Goal: Task Accomplishment & Management: Use online tool/utility

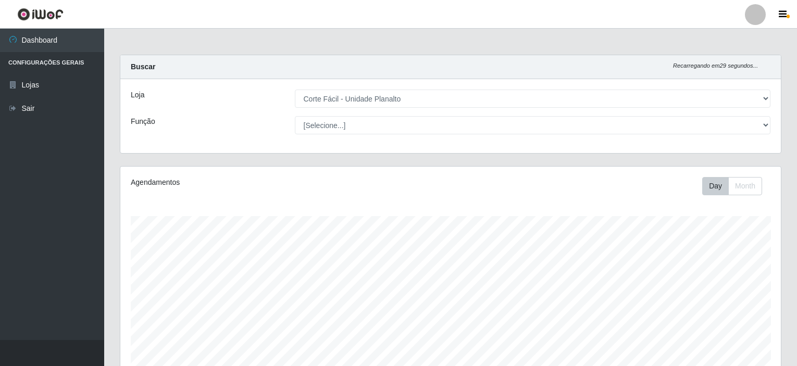
select select "202"
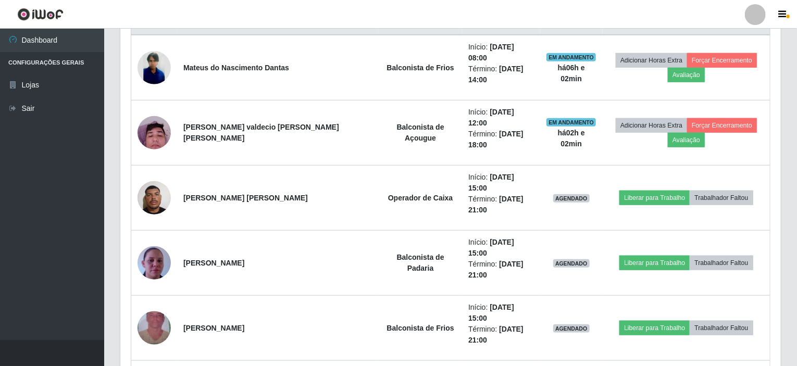
scroll to position [317, 0]
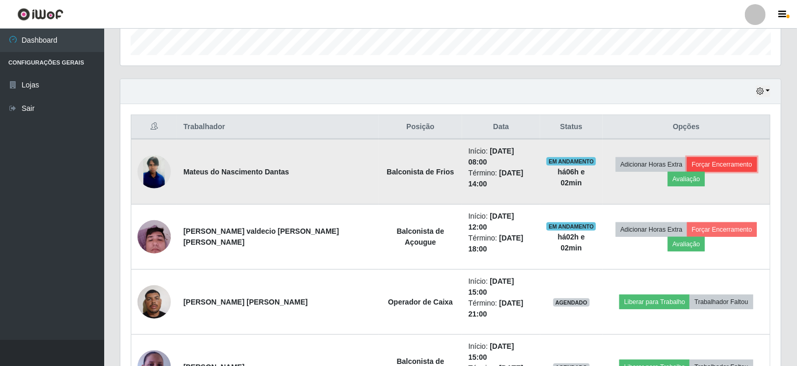
click at [687, 158] on button "Forçar Encerramento" at bounding box center [722, 164] width 70 height 15
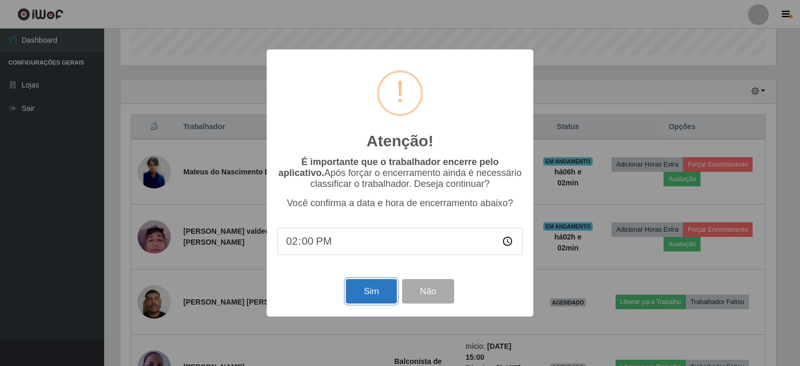
click at [378, 294] on button "Sim" at bounding box center [371, 291] width 51 height 24
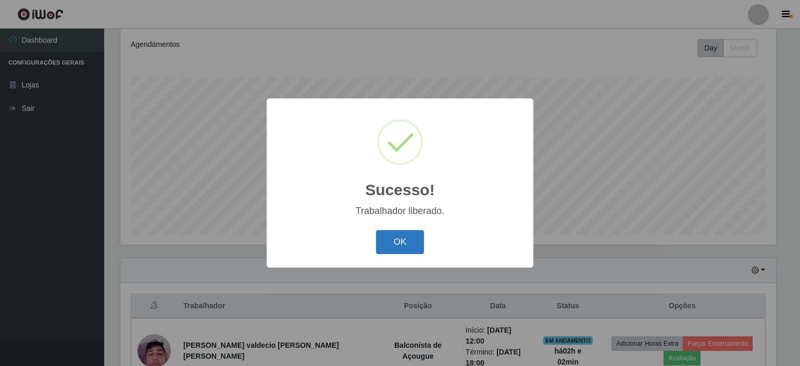
click at [384, 240] on button "OK" at bounding box center [400, 242] width 48 height 24
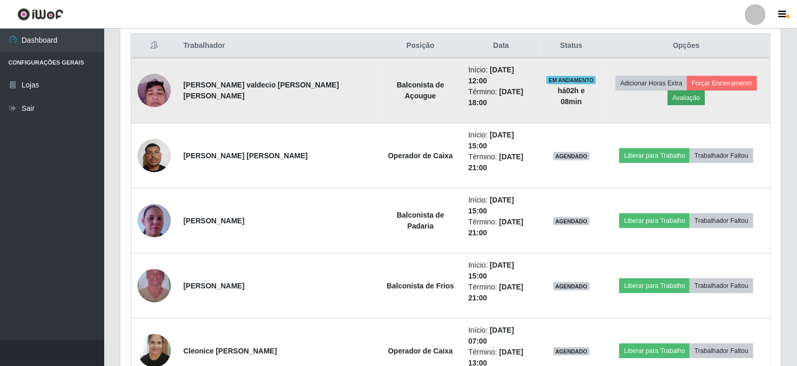
scroll to position [346, 0]
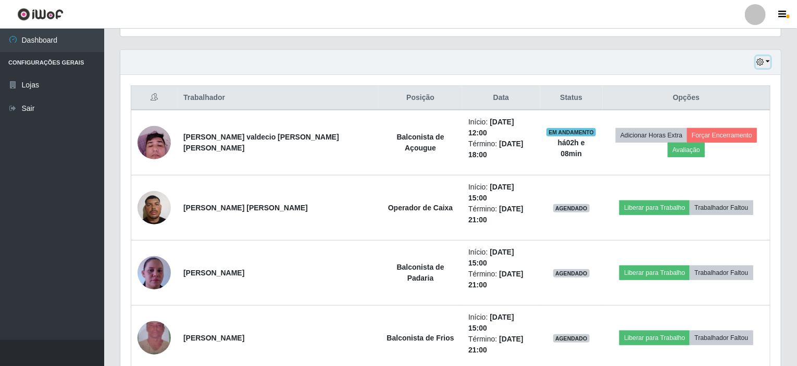
click at [769, 60] on button "button" at bounding box center [763, 62] width 15 height 12
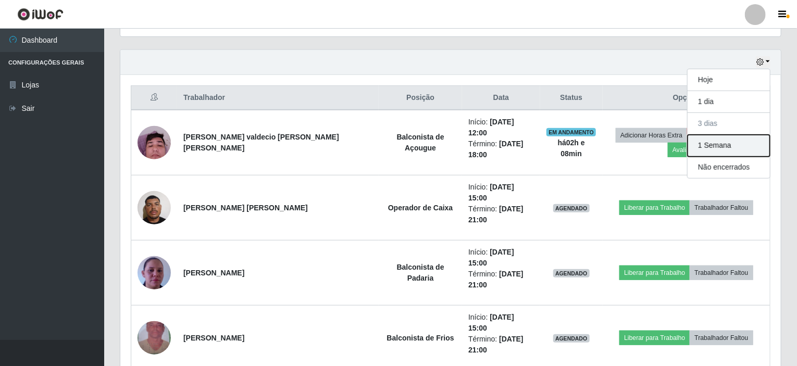
click at [714, 145] on button "1 Semana" at bounding box center [728, 146] width 82 height 22
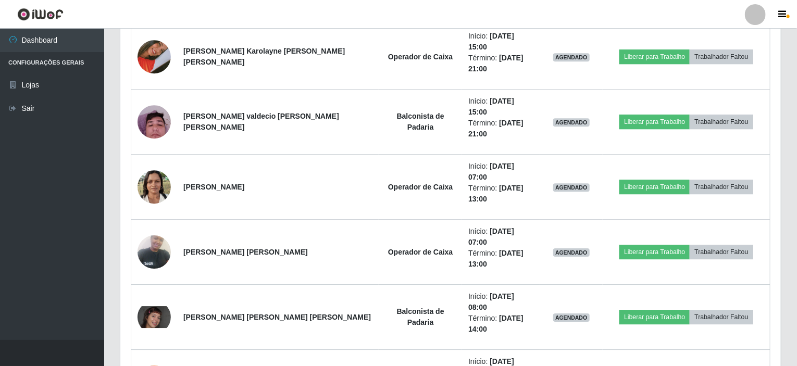
scroll to position [1544, 0]
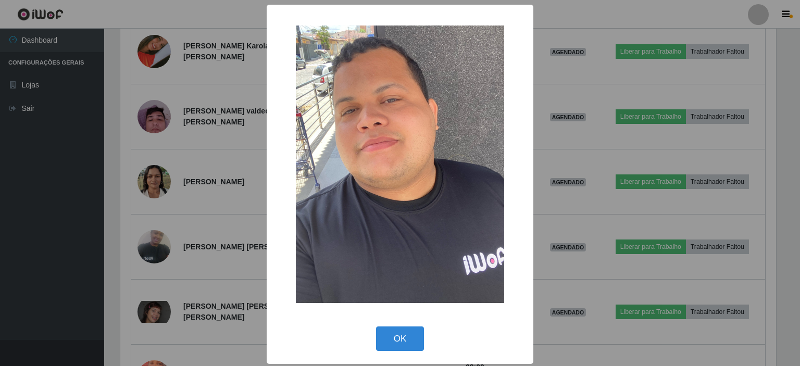
click at [165, 183] on div "× OK Cancel" at bounding box center [400, 183] width 800 height 366
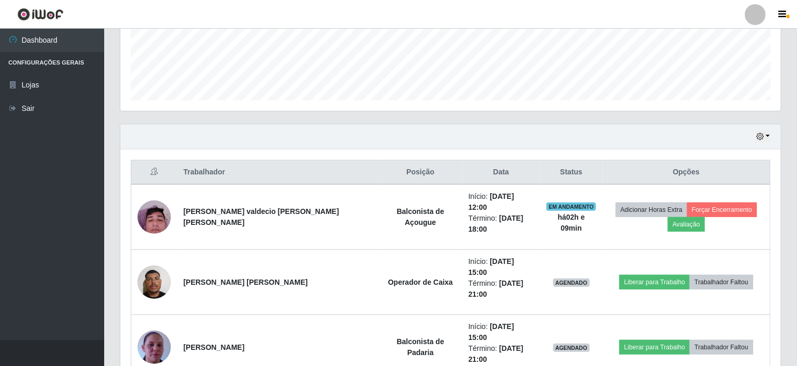
scroll to position [189, 0]
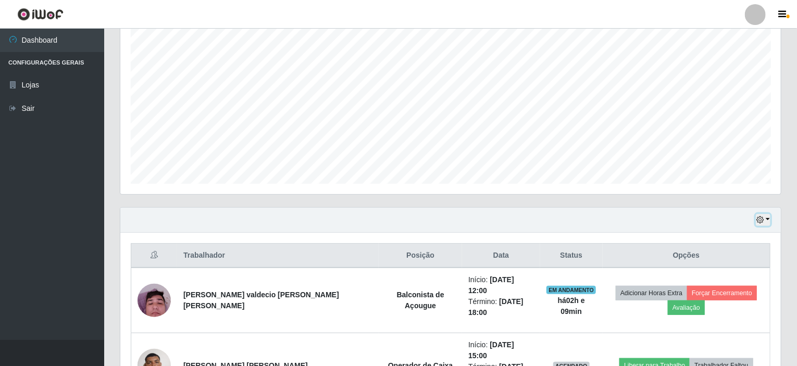
drag, startPoint x: 766, startPoint y: 218, endPoint x: 758, endPoint y: 224, distance: 9.3
click at [766, 218] on button "button" at bounding box center [763, 220] width 15 height 12
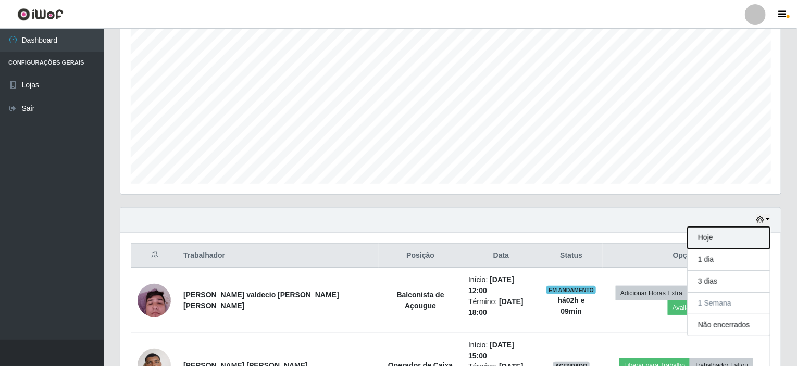
click at [722, 241] on button "Hoje" at bounding box center [728, 238] width 82 height 22
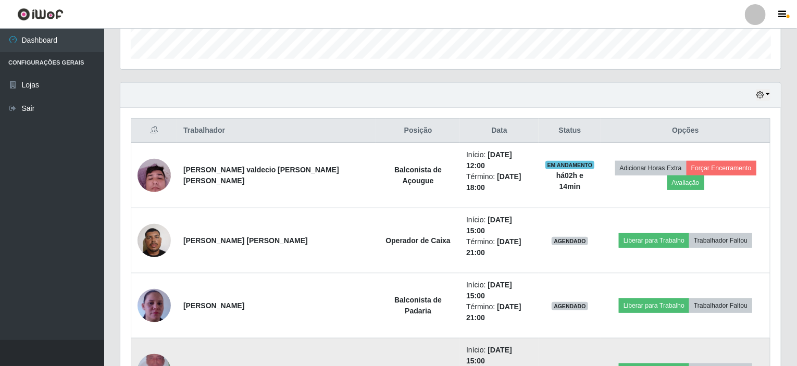
scroll to position [323, 0]
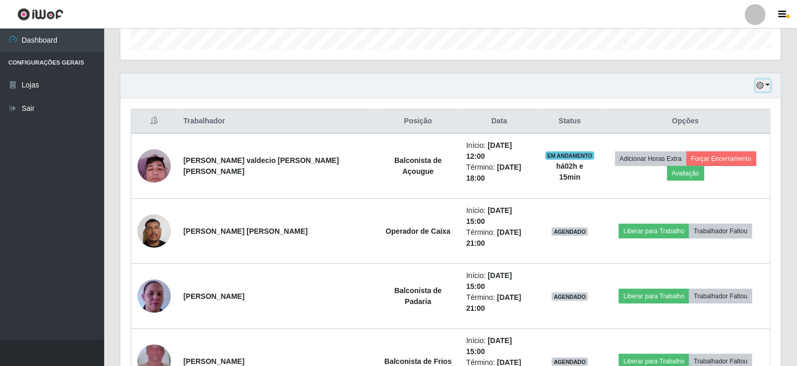
click at [767, 81] on button "button" at bounding box center [763, 86] width 15 height 12
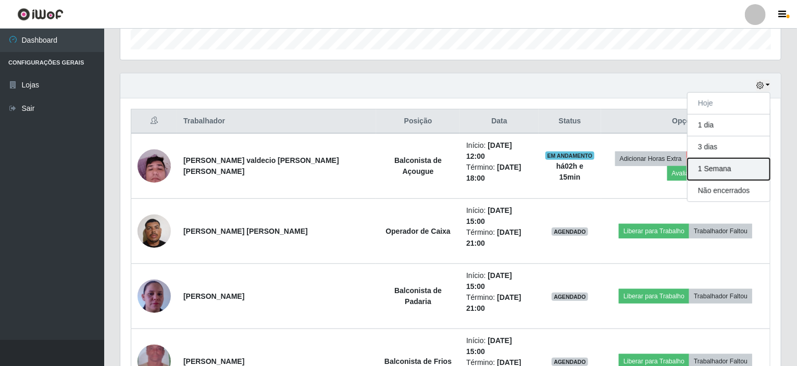
click at [700, 172] on button "1 Semana" at bounding box center [728, 169] width 82 height 22
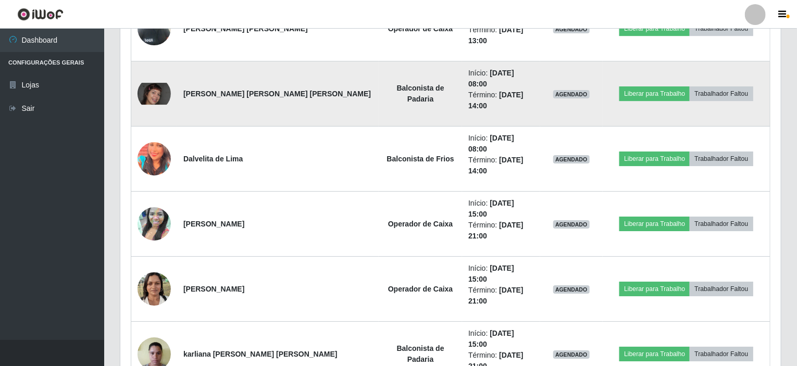
scroll to position [1803, 0]
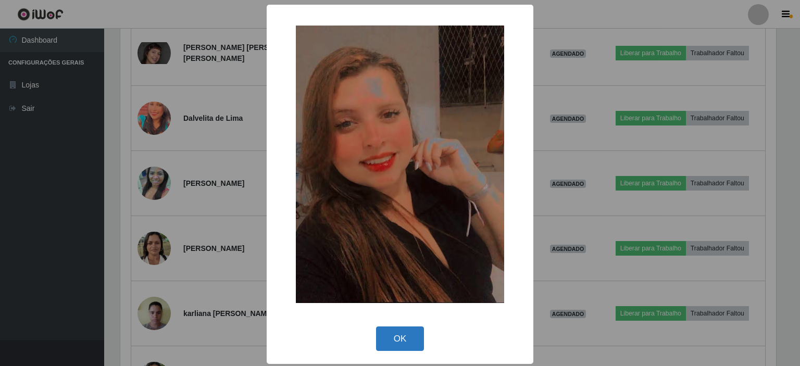
click at [405, 335] on button "OK" at bounding box center [400, 339] width 48 height 24
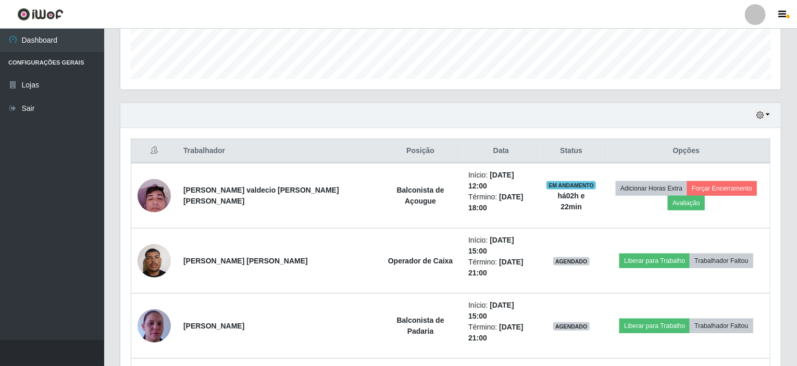
scroll to position [293, 0]
click at [766, 112] on button "button" at bounding box center [763, 116] width 15 height 12
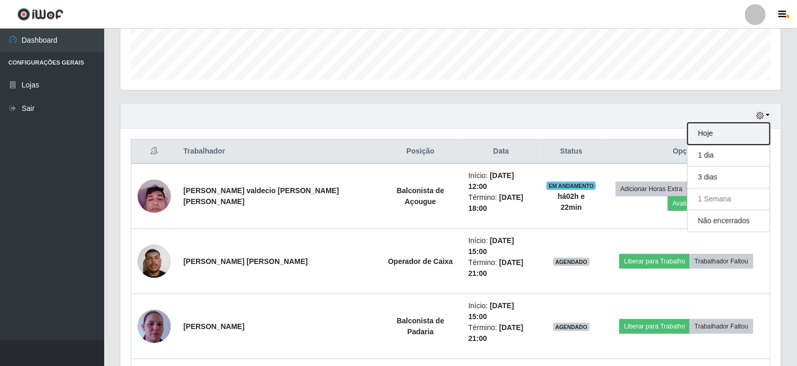
click at [719, 129] on button "Hoje" at bounding box center [728, 134] width 82 height 22
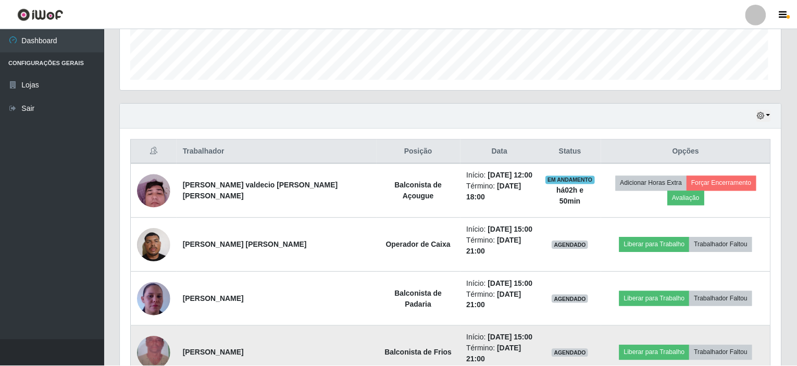
scroll to position [216, 656]
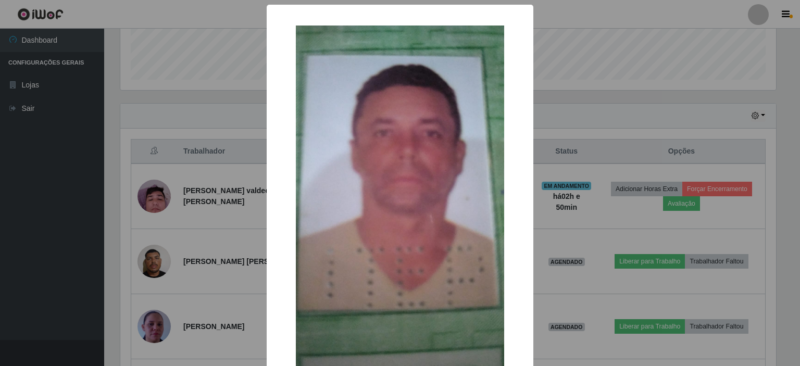
drag, startPoint x: 141, startPoint y: 312, endPoint x: 129, endPoint y: 309, distance: 12.4
click at [140, 312] on div "× OK Cancel" at bounding box center [400, 183] width 800 height 366
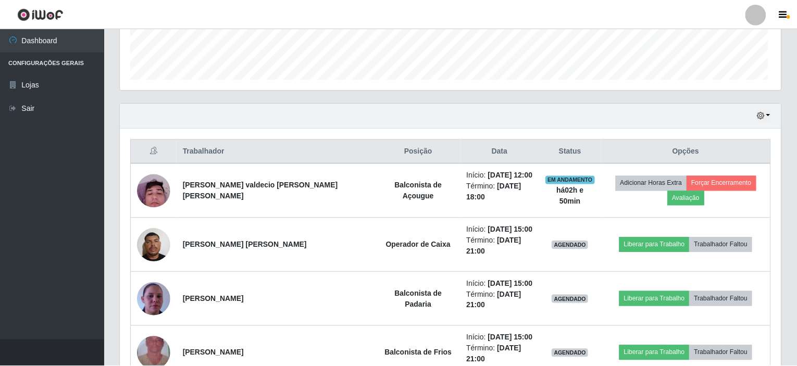
scroll to position [216, 660]
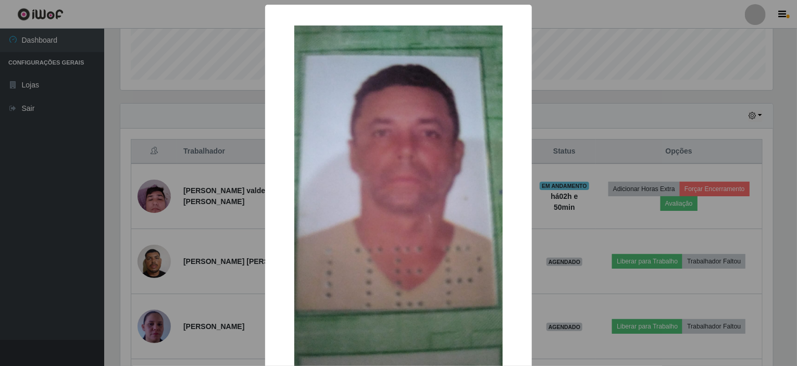
scroll to position [216, 656]
click at [156, 308] on div "× OK Cancel" at bounding box center [400, 183] width 800 height 366
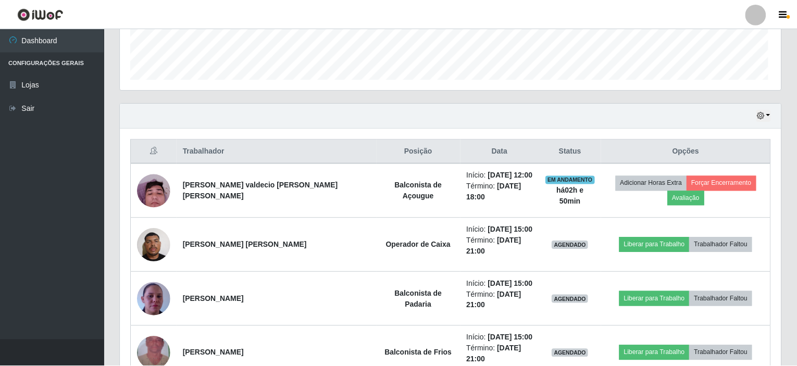
scroll to position [216, 660]
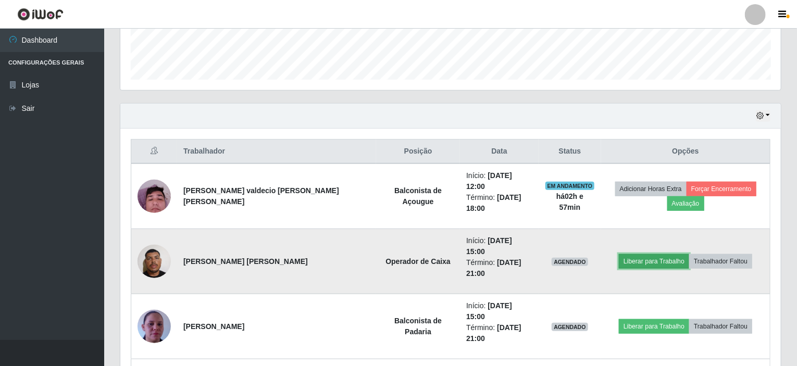
click at [650, 254] on button "Liberar para Trabalho" at bounding box center [654, 261] width 70 height 15
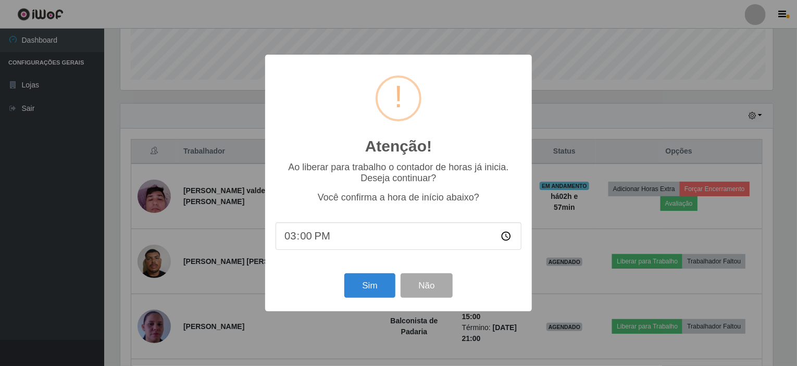
scroll to position [216, 656]
click at [369, 291] on button "Sim" at bounding box center [371, 285] width 51 height 24
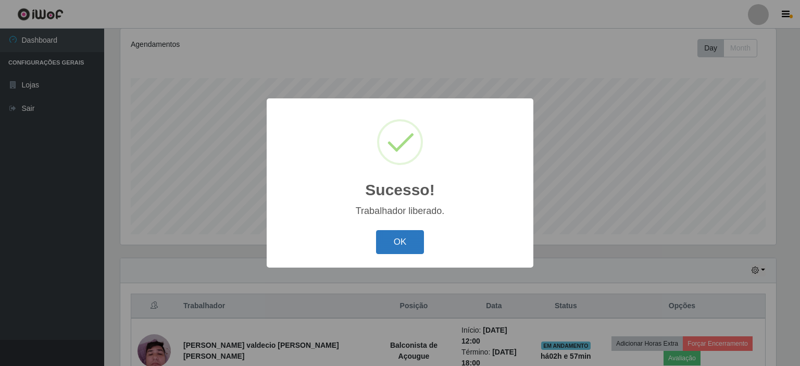
click at [409, 243] on button "OK" at bounding box center [400, 242] width 48 height 24
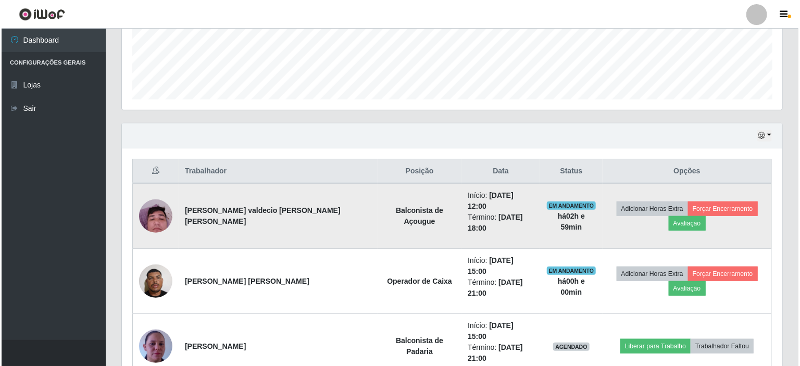
scroll to position [294, 0]
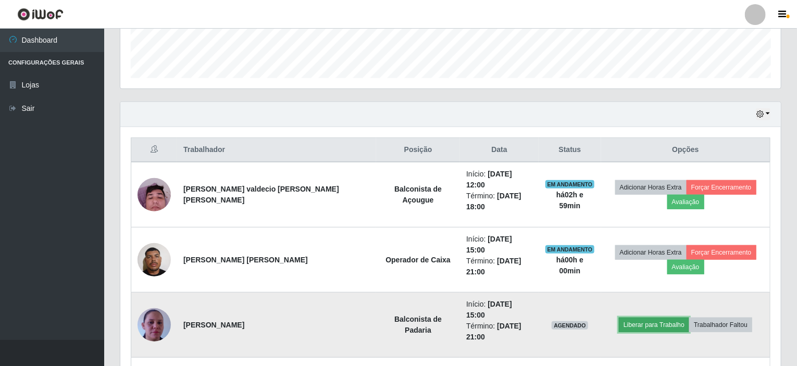
click at [623, 318] on button "Liberar para Trabalho" at bounding box center [654, 325] width 70 height 15
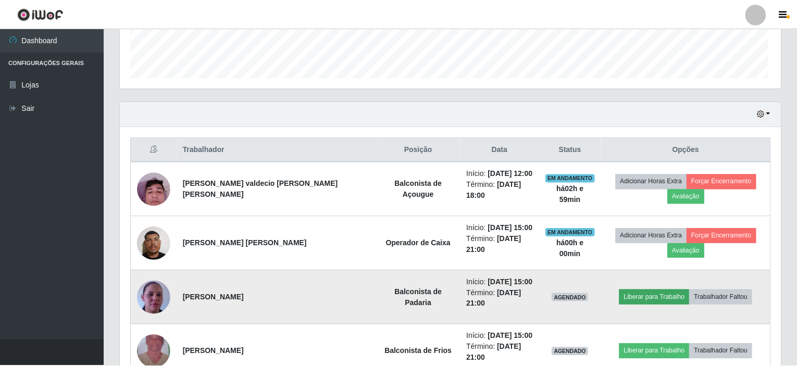
scroll to position [216, 656]
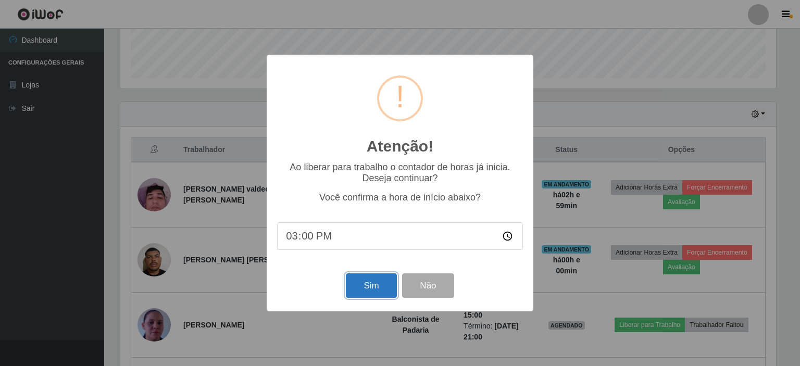
click at [370, 285] on button "Sim" at bounding box center [371, 285] width 51 height 24
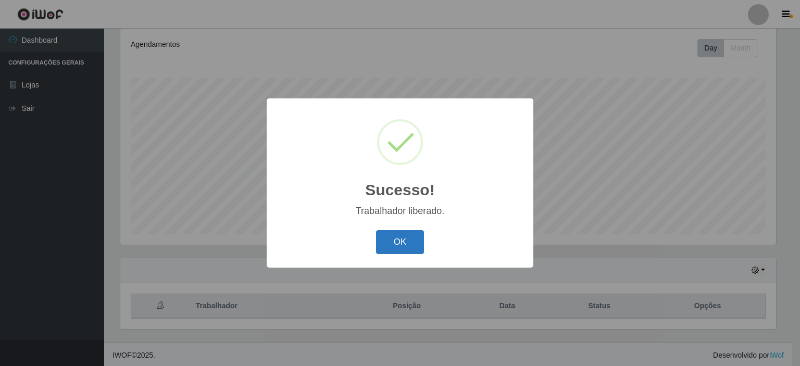
click at [389, 235] on button "OK" at bounding box center [400, 242] width 48 height 24
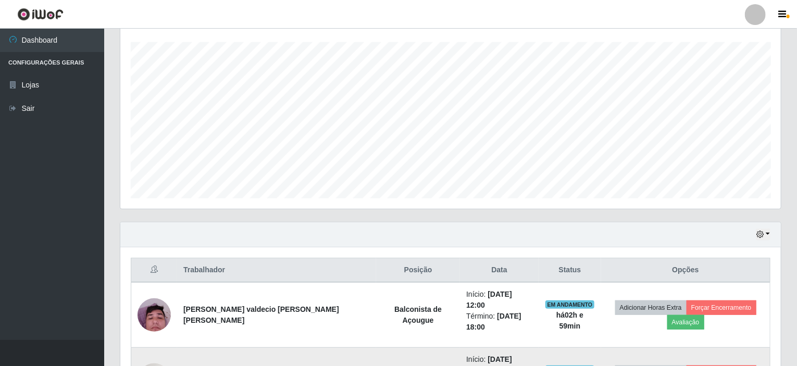
scroll to position [323, 0]
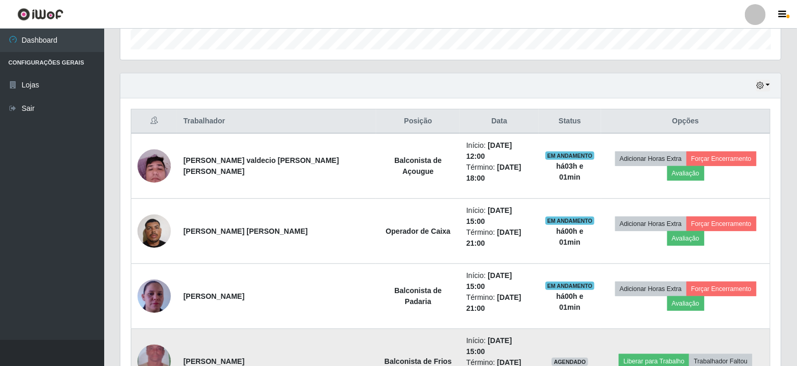
click at [154, 332] on img at bounding box center [153, 361] width 33 height 59
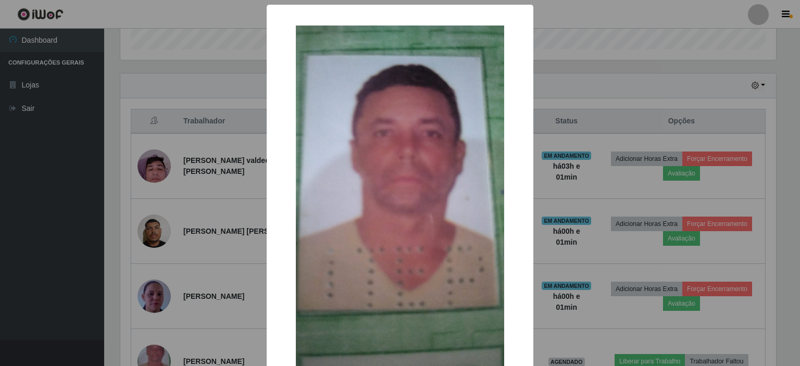
click at [573, 236] on div "× OK Cancel" at bounding box center [400, 183] width 800 height 366
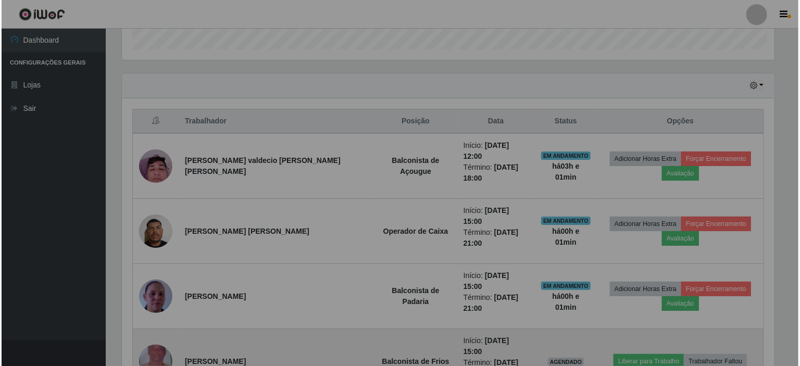
scroll to position [216, 660]
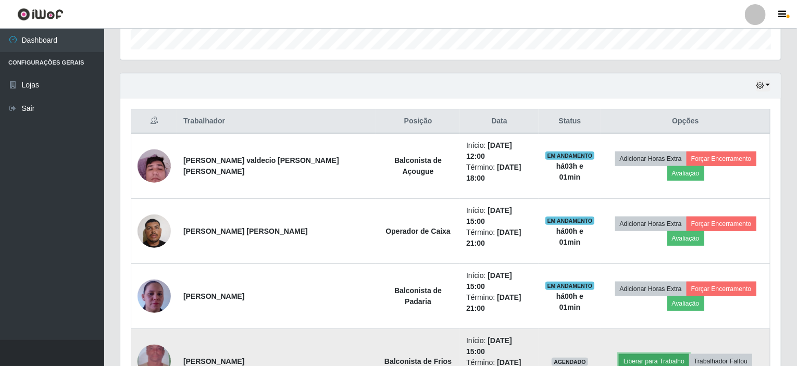
click at [619, 354] on button "Liberar para Trabalho" at bounding box center [654, 361] width 70 height 15
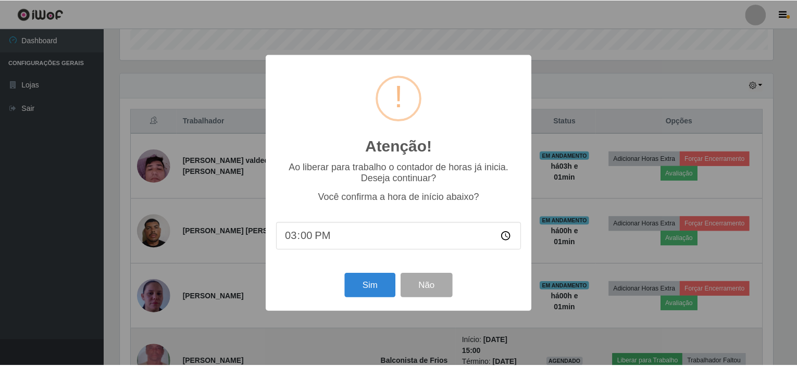
scroll to position [216, 656]
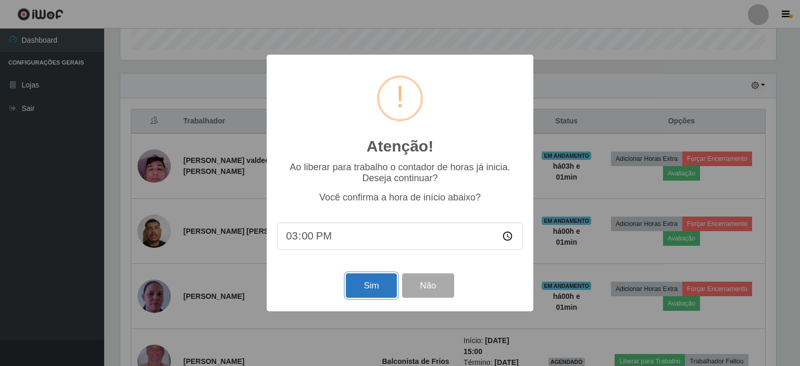
click at [379, 279] on button "Sim" at bounding box center [371, 285] width 51 height 24
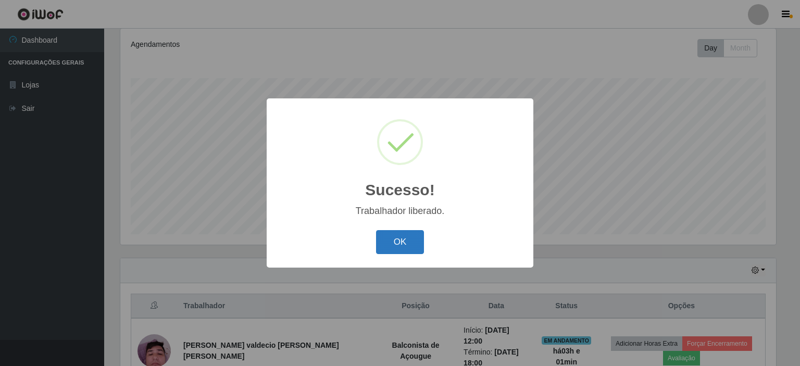
click at [403, 241] on button "OK" at bounding box center [400, 242] width 48 height 24
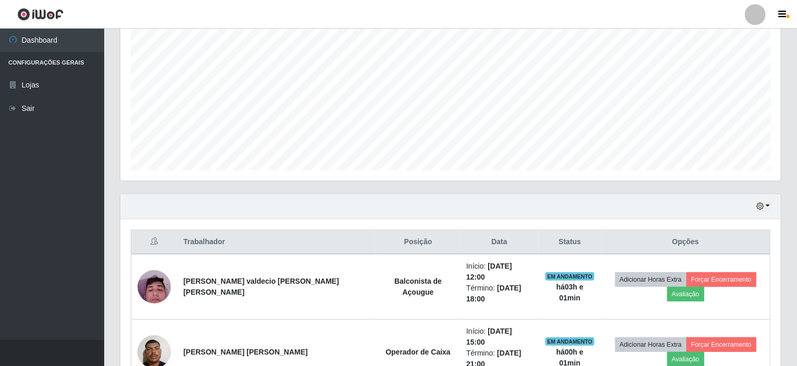
scroll to position [242, 0]
